Goal: Find specific page/section: Find specific page/section

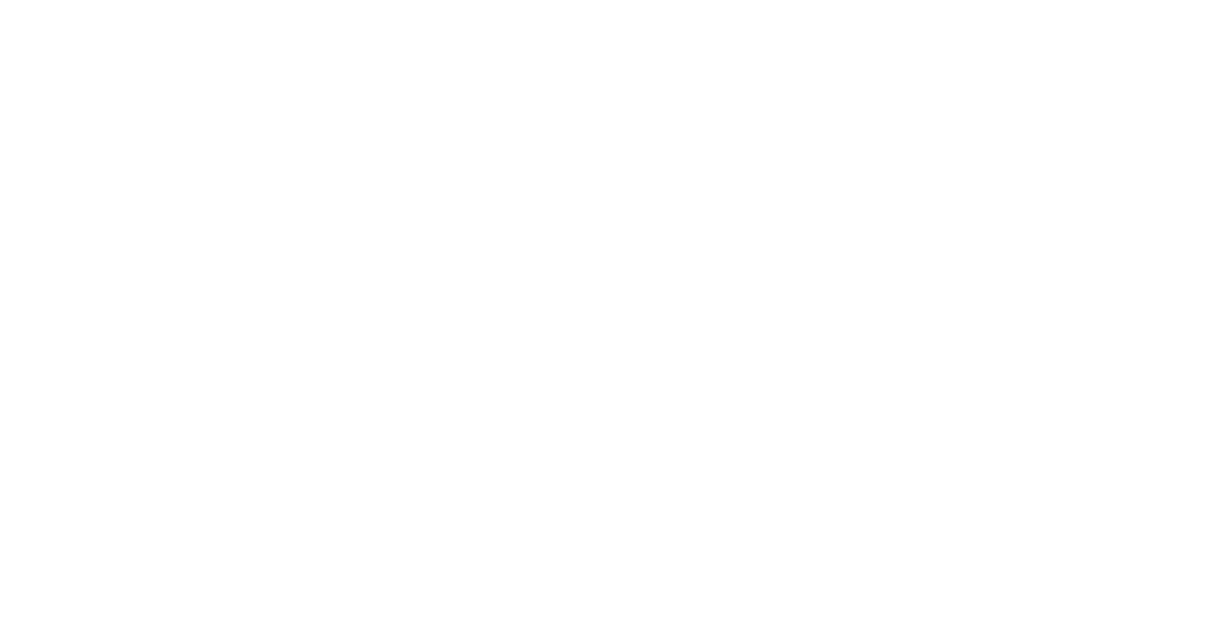
select select "Song"
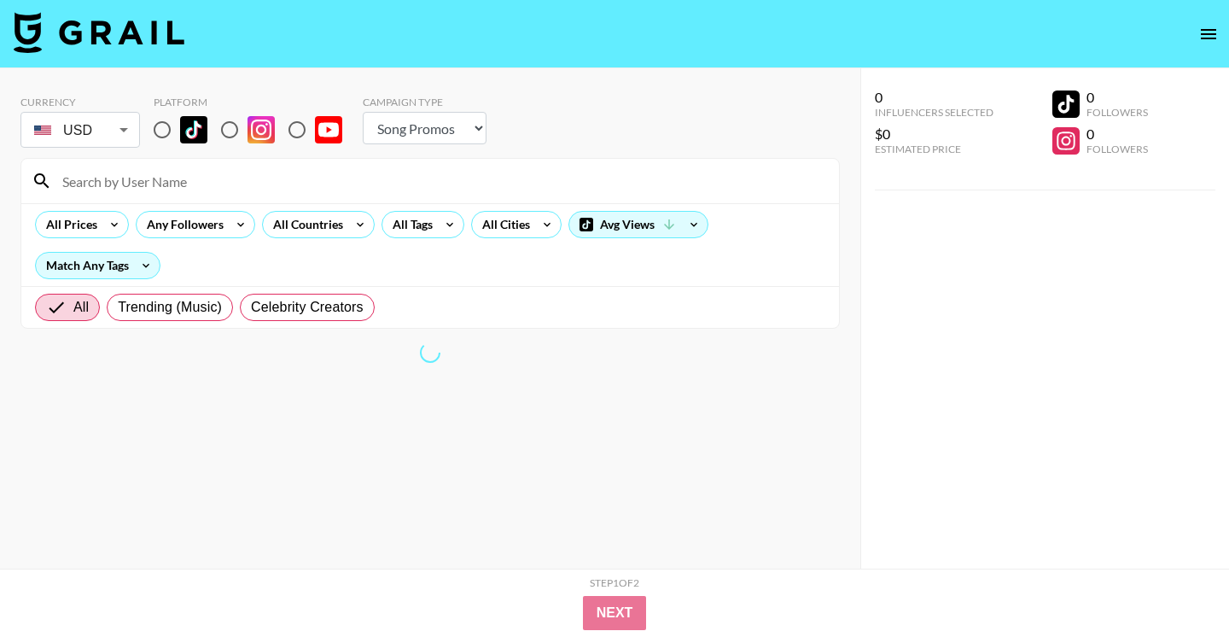
click at [166, 131] on input "radio" at bounding box center [162, 130] width 36 height 36
radio input "true"
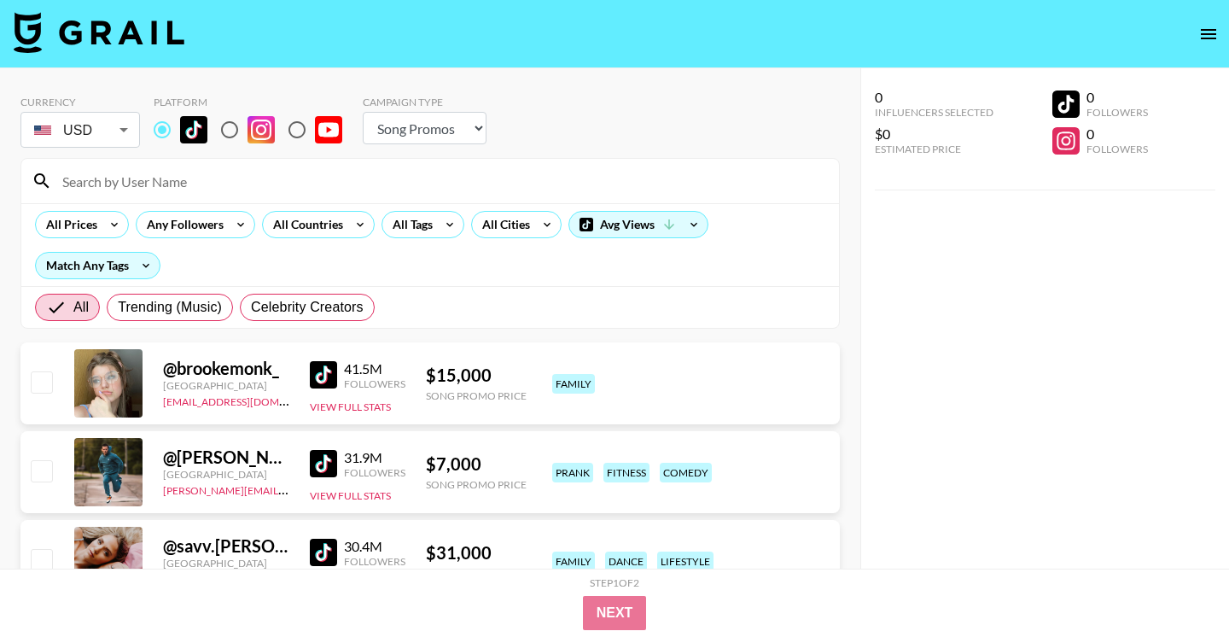
click at [308, 177] on input at bounding box center [440, 180] width 777 height 27
paste input "rhegancoursey"
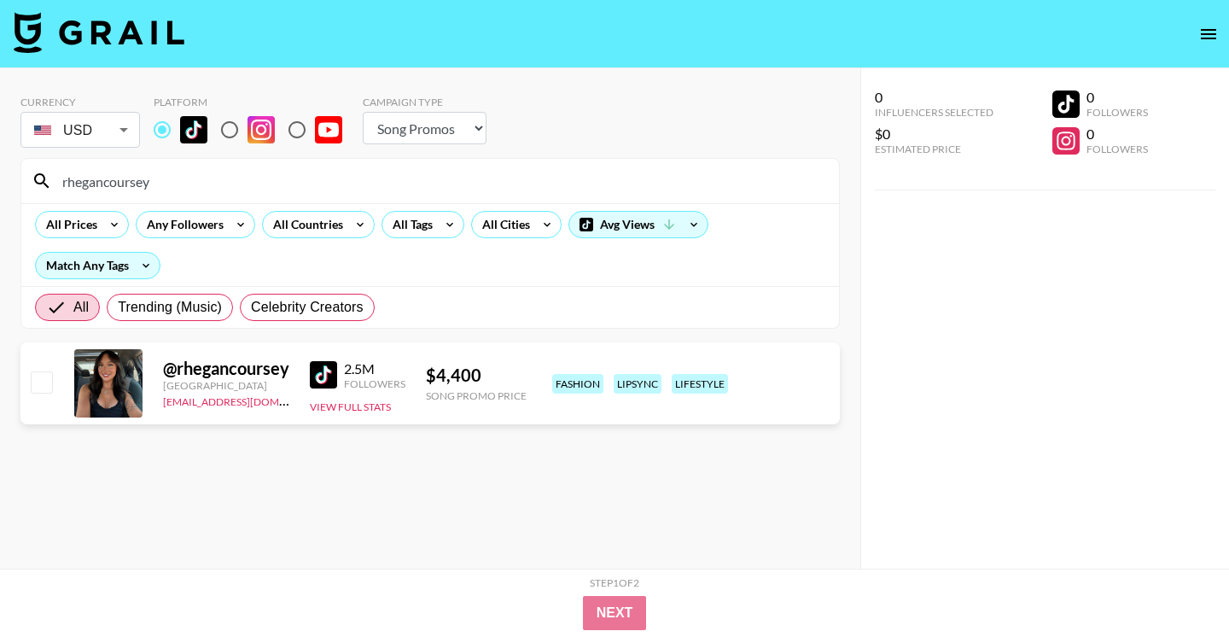
type input "rhegancoursey"
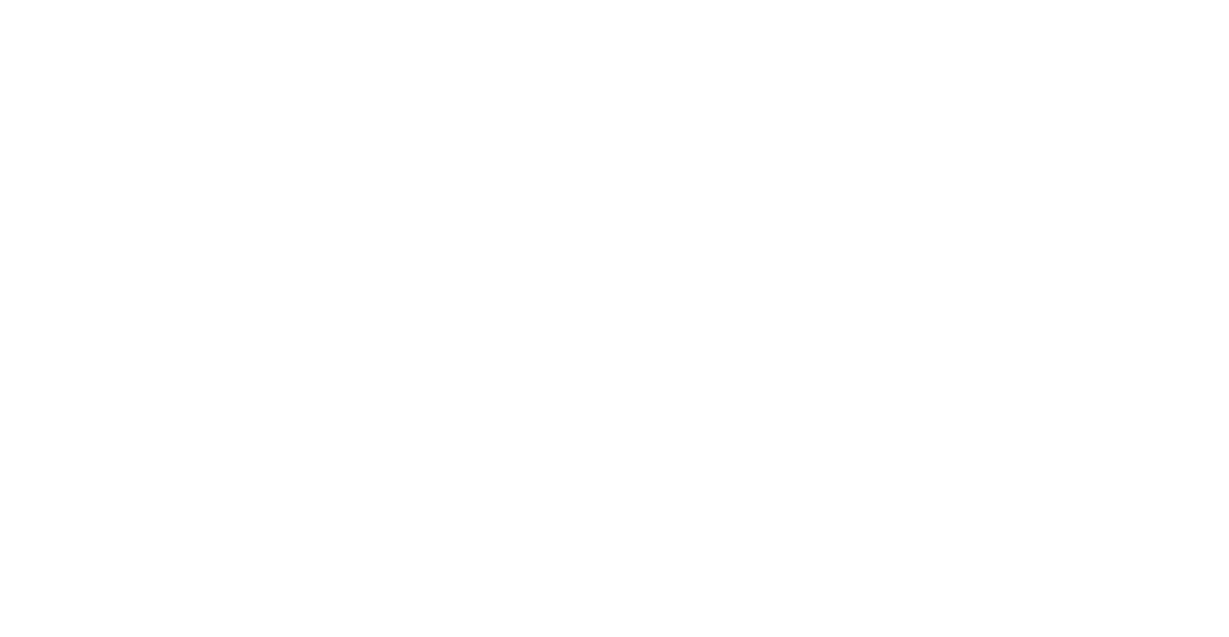
select select "Song"
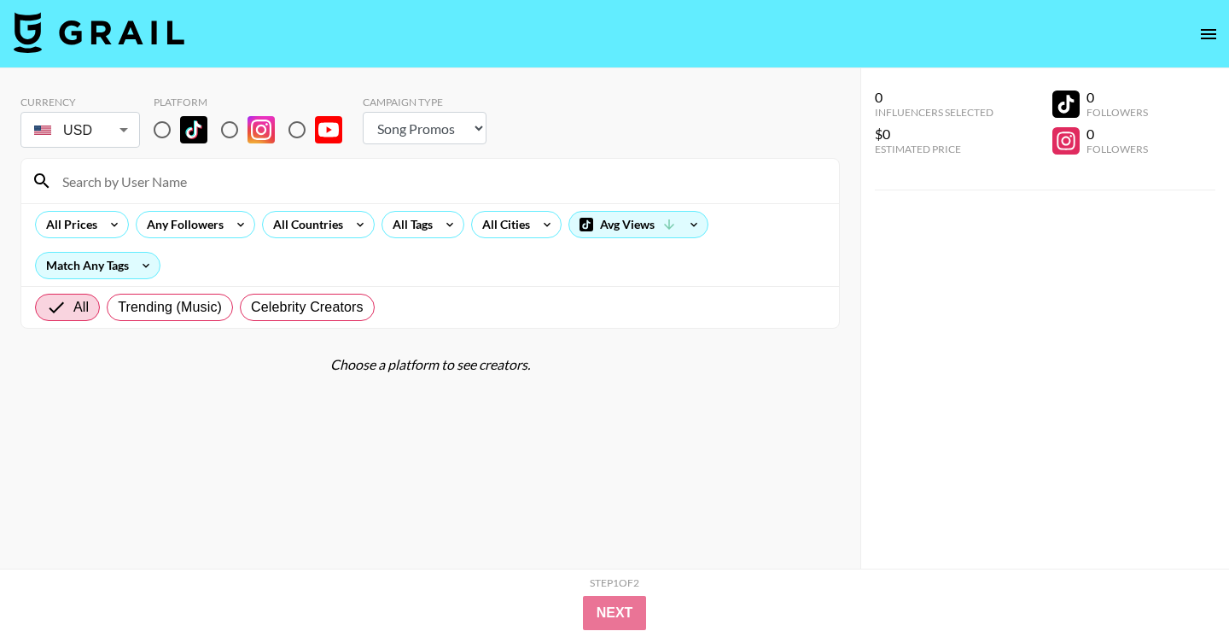
click at [152, 133] on input "radio" at bounding box center [162, 130] width 36 height 36
radio input "true"
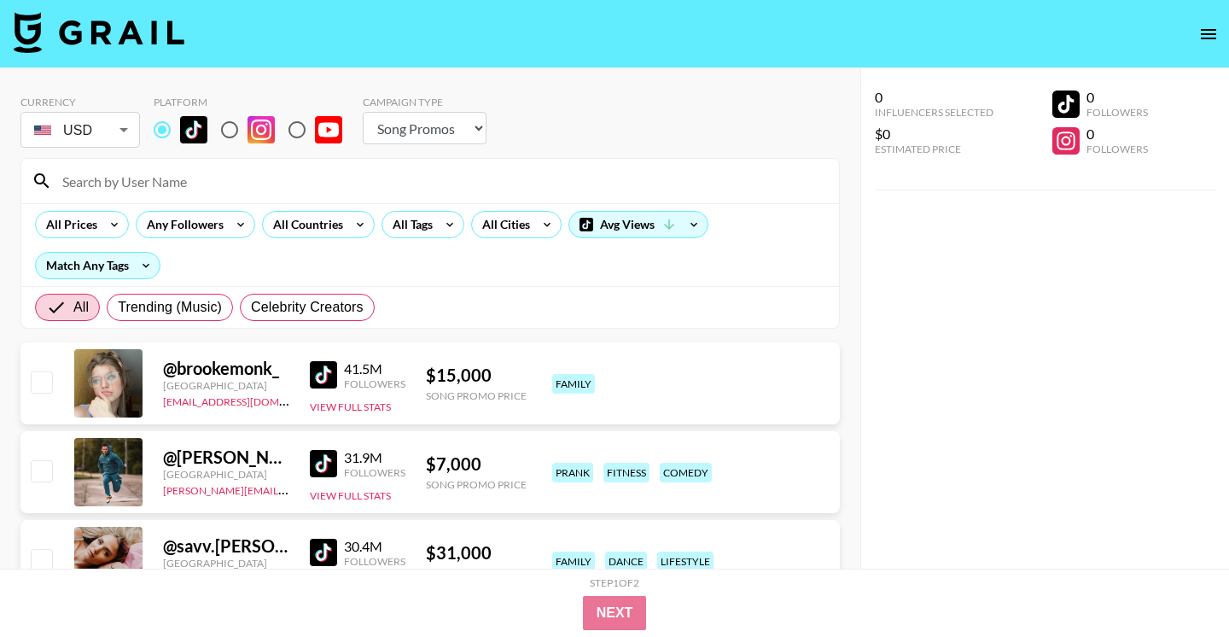
click at [166, 172] on input at bounding box center [440, 180] width 777 height 27
paste input "itaintbee"
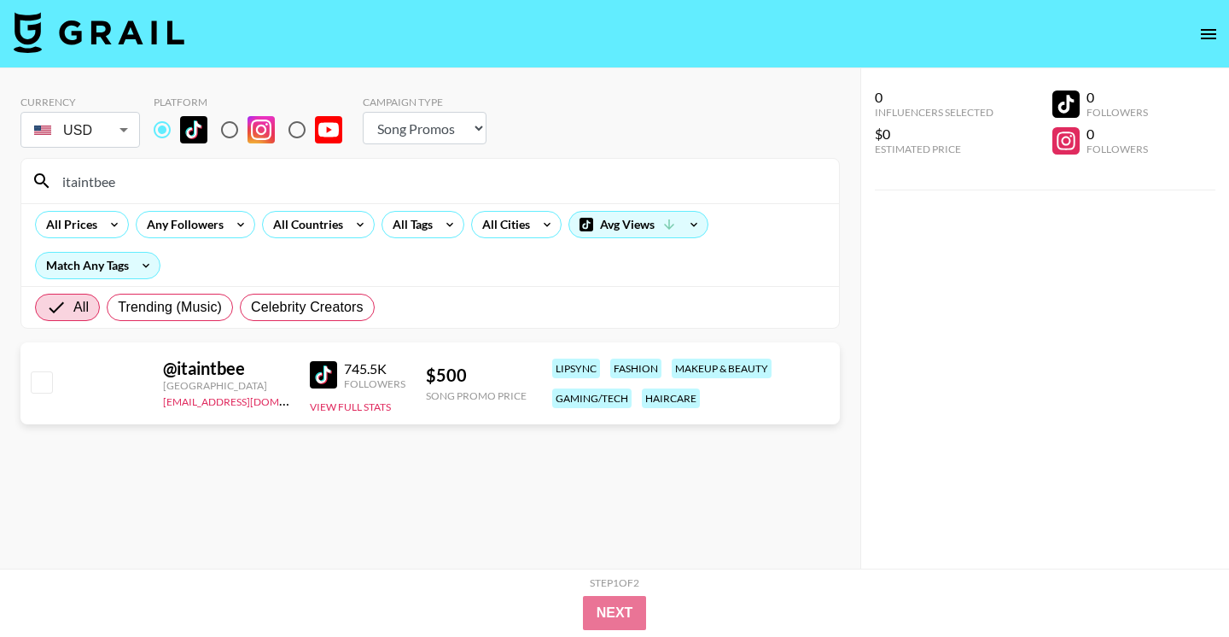
type input "itaintbee"
